Goal: Check status

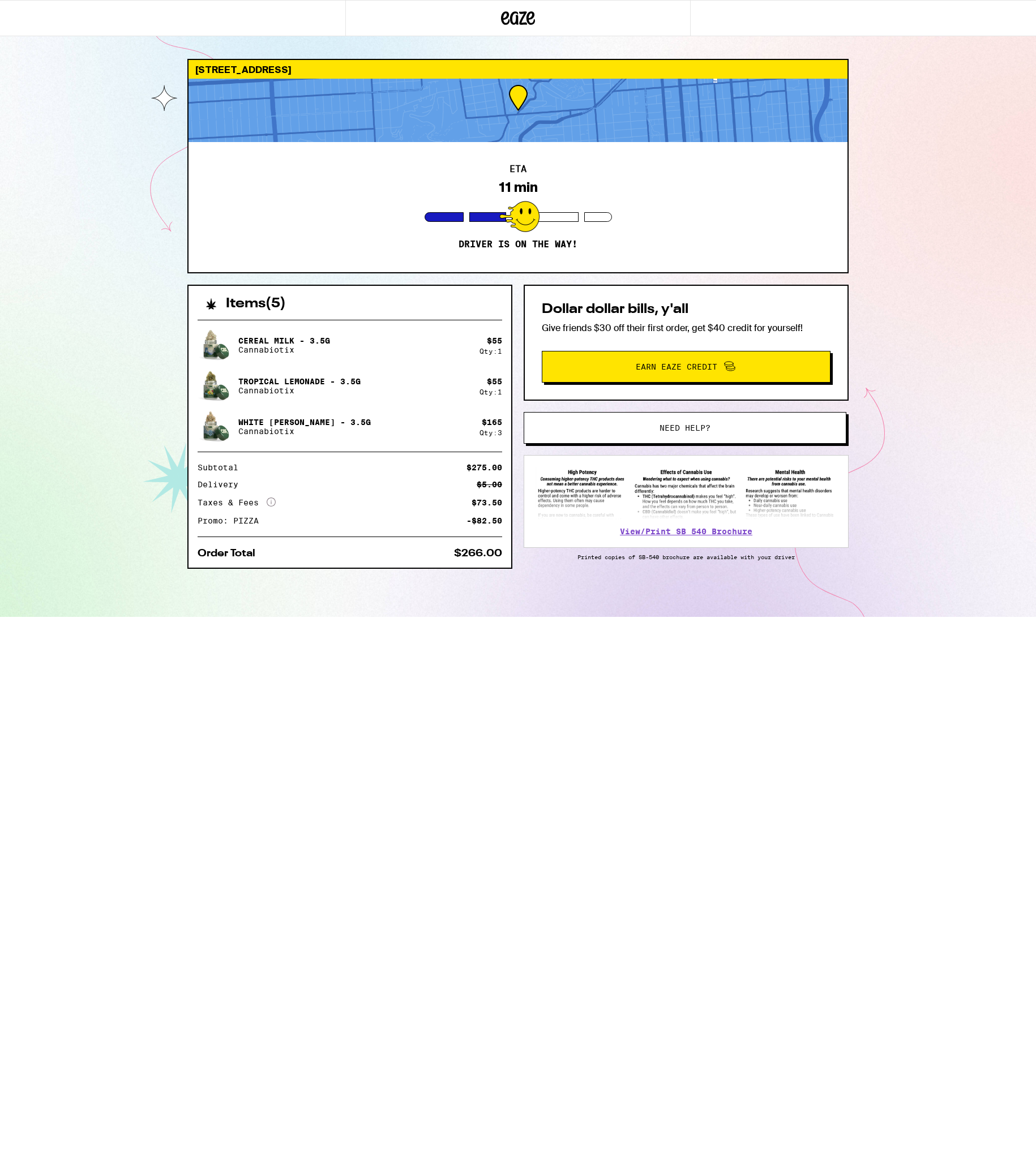
click at [99, 164] on div "580 Roosevelt Way San Francisco 94114 ETA 11 min Driver is on the way! Items ( …" at bounding box center [518, 308] width 1036 height 617
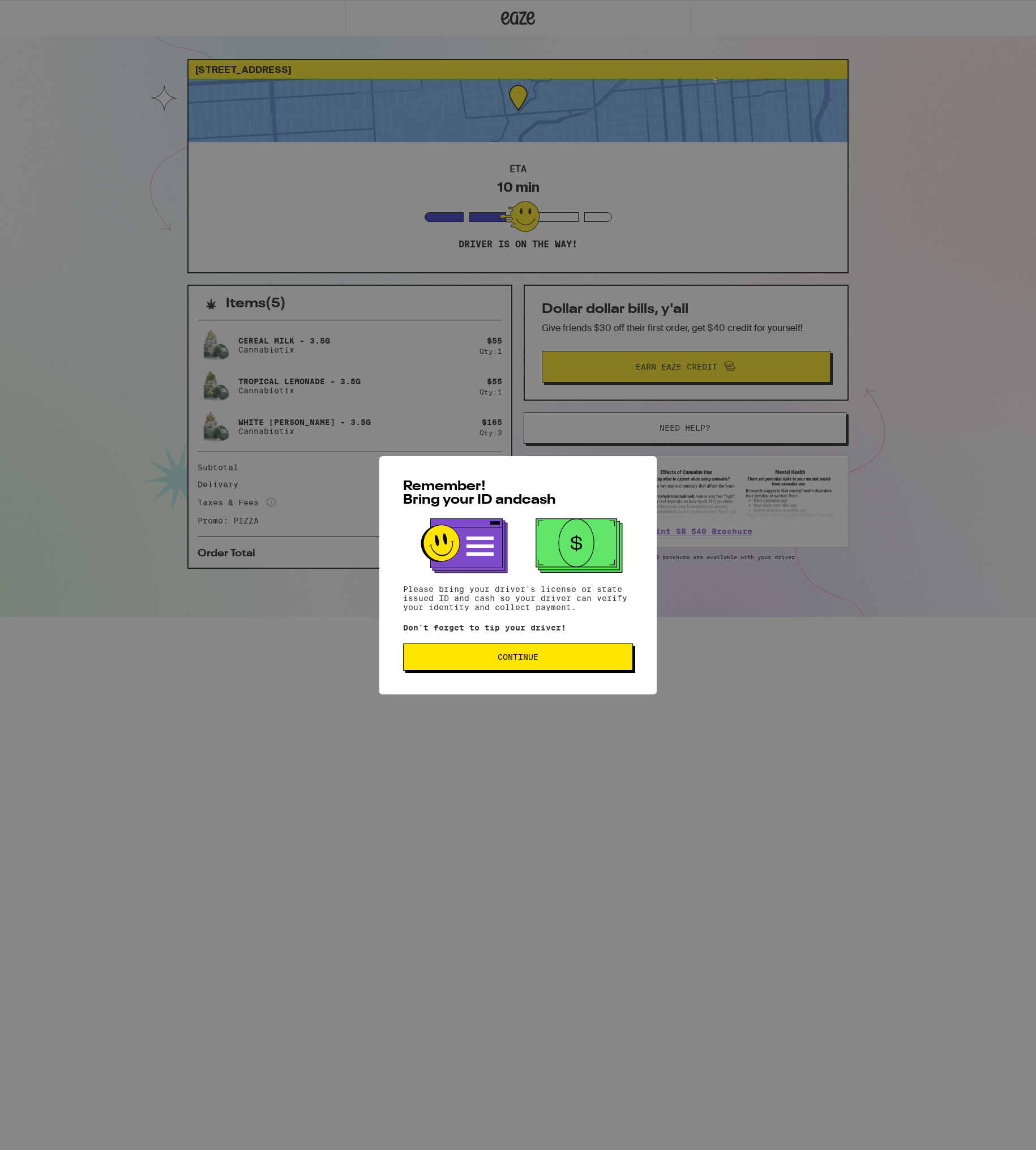
click at [518, 661] on span "Continue" at bounding box center [518, 657] width 40 height 8
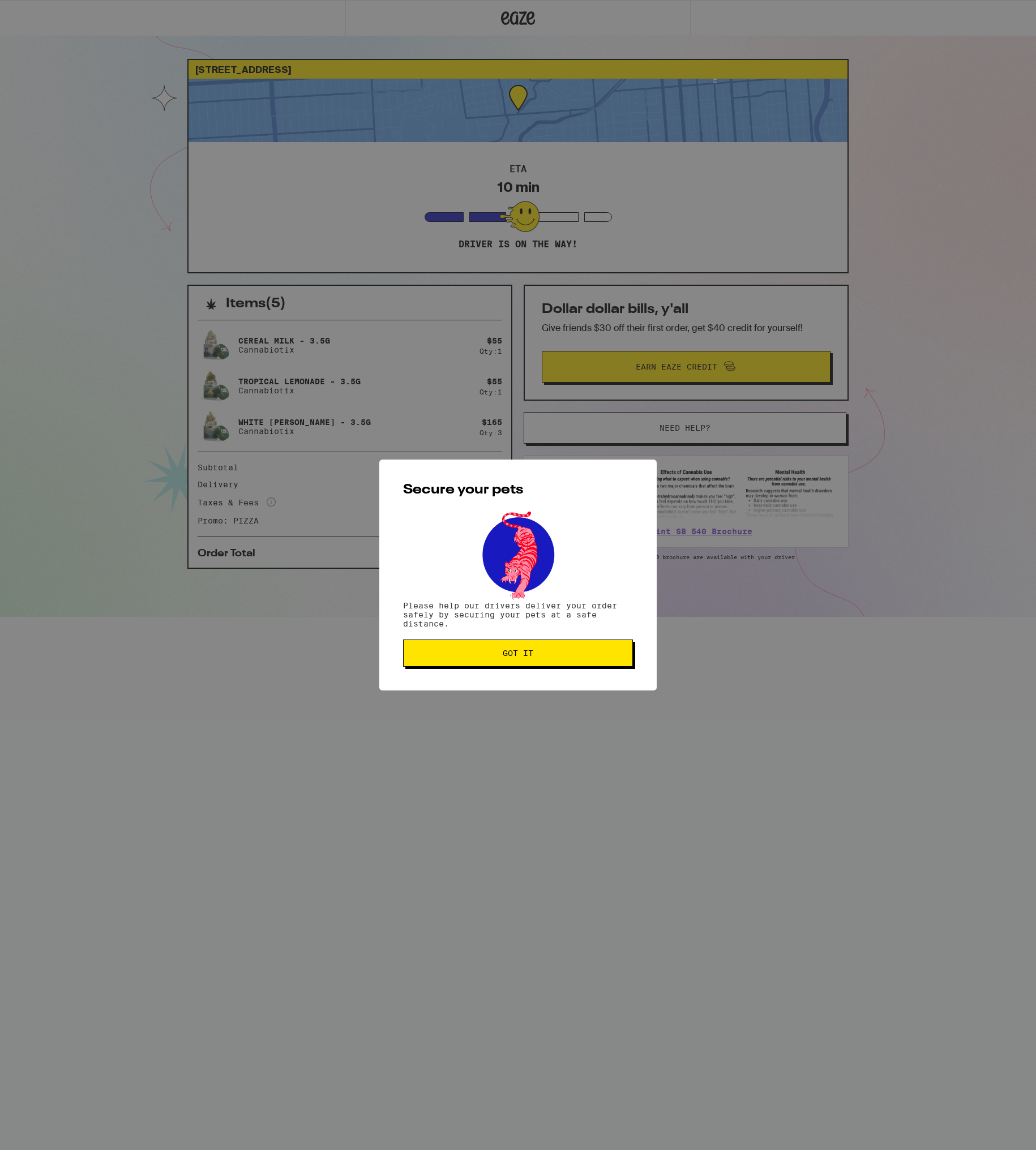
click at [516, 661] on button "Got it" at bounding box center [518, 653] width 230 height 27
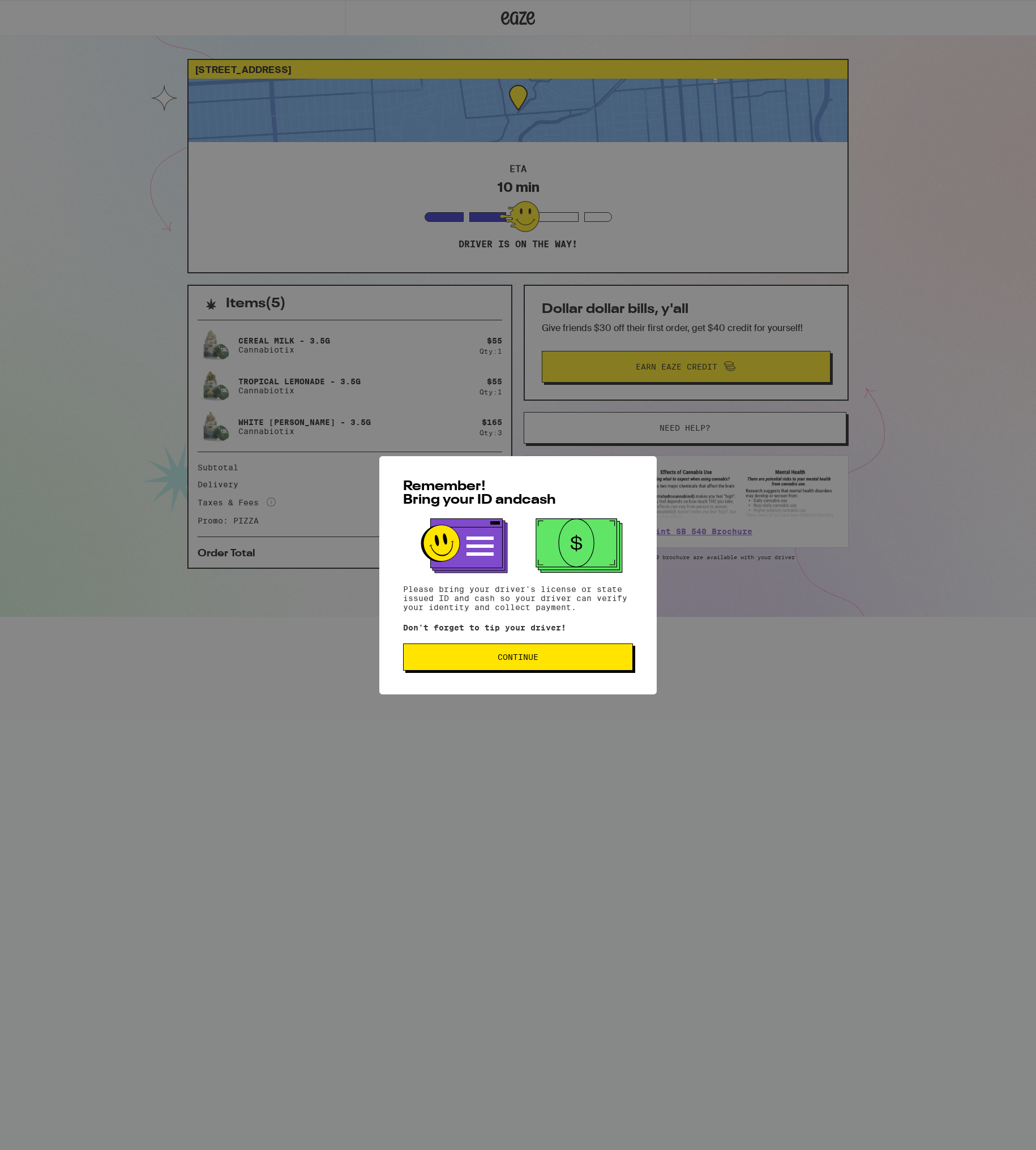
click at [533, 676] on div "Remember! Bring your ID and cash Please bring your driver's license or state is…" at bounding box center [518, 576] width 277 height 238
click at [533, 666] on button "Continue" at bounding box center [518, 657] width 230 height 27
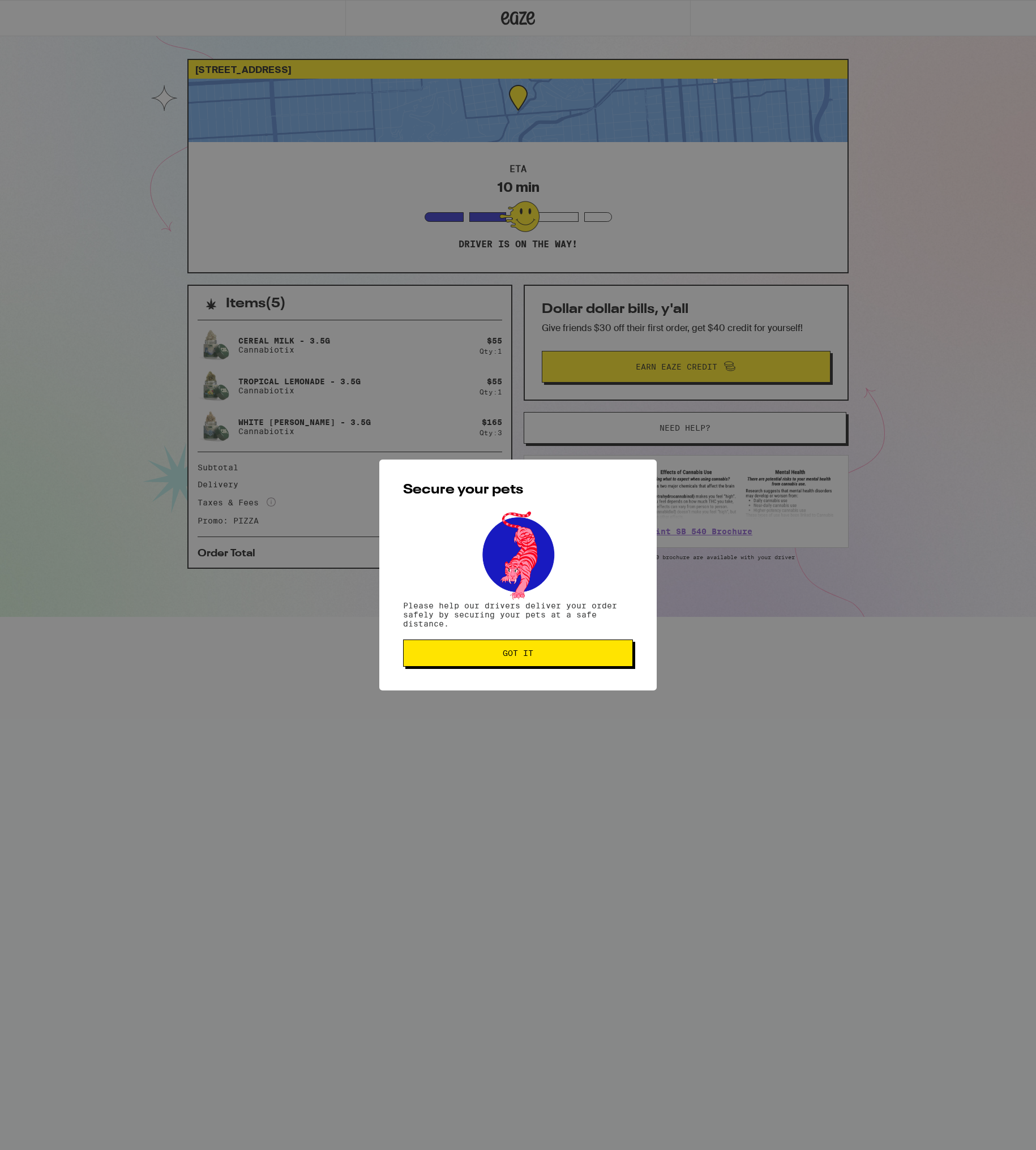
click at [533, 665] on button "Got it" at bounding box center [518, 653] width 230 height 27
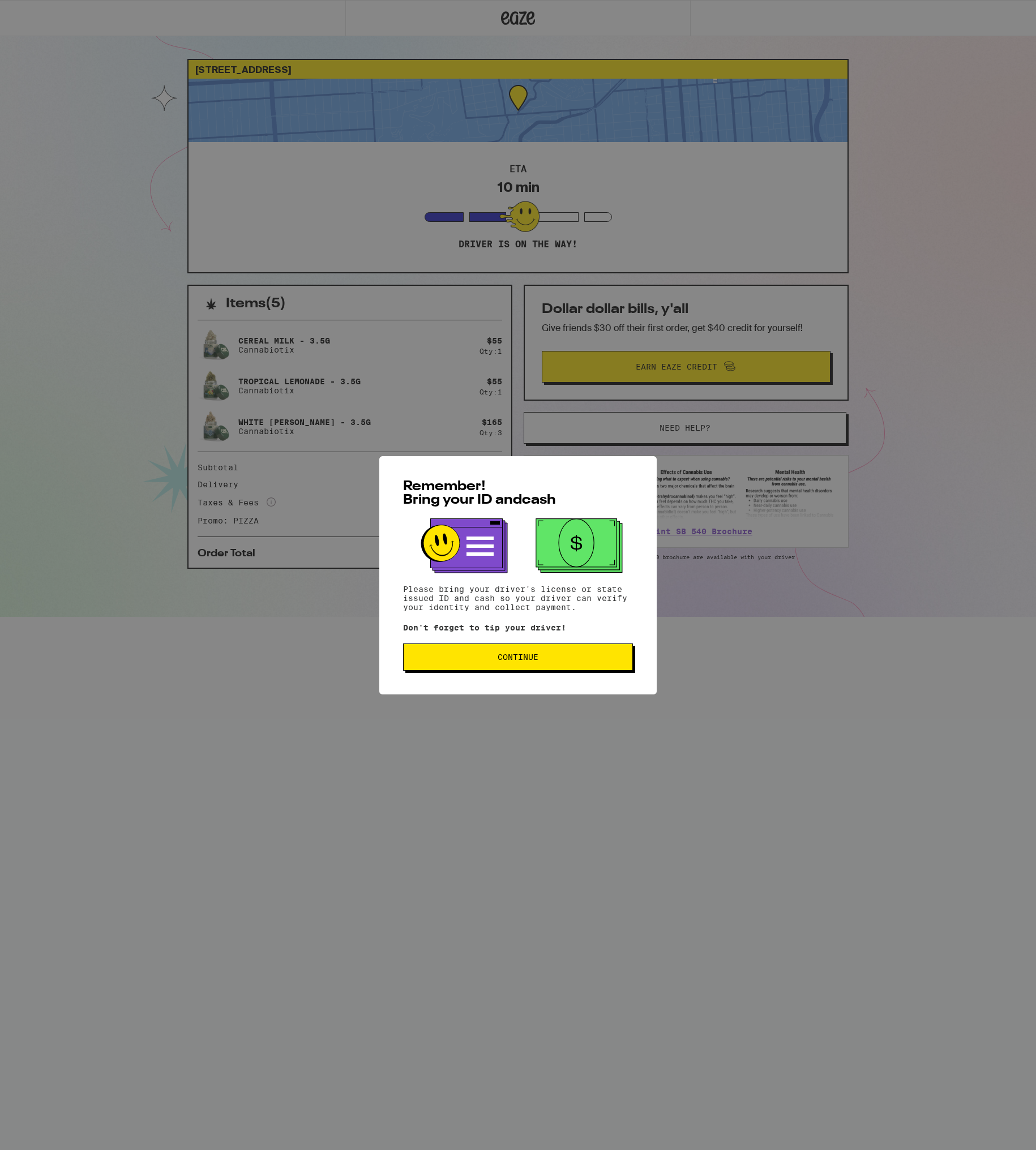
click at [583, 651] on button "Continue" at bounding box center [518, 657] width 230 height 27
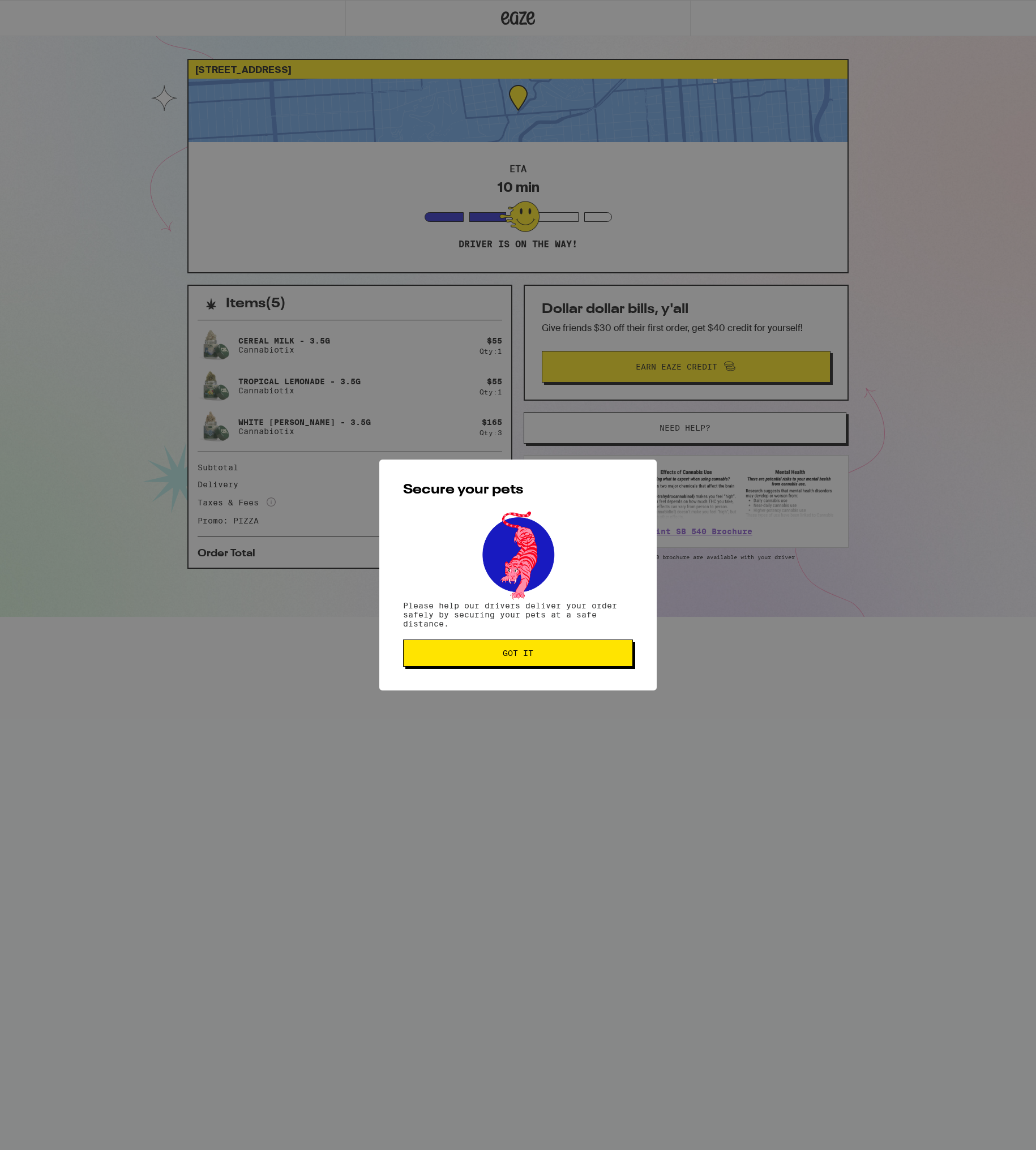
click at [585, 662] on button "Got it" at bounding box center [518, 653] width 230 height 27
